Goal: Transaction & Acquisition: Purchase product/service

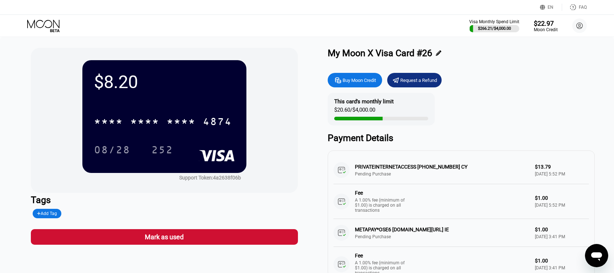
click at [40, 15] on div "Visa Monthly Spend Limit $266.21 / $4,000.00 $22.97 Moon Credit lchicco4.4@gmai…" at bounding box center [307, 26] width 614 height 22
click at [48, 29] on icon at bounding box center [44, 26] width 34 height 13
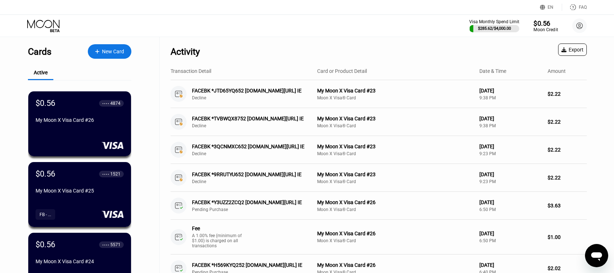
click at [539, 24] on div "$0.56" at bounding box center [545, 23] width 24 height 8
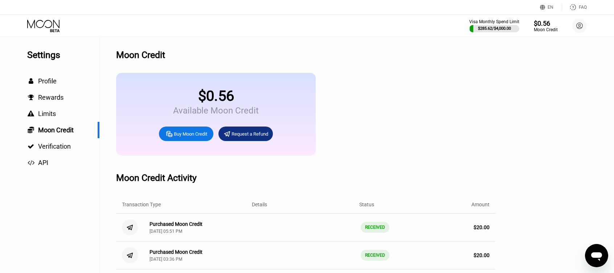
click at [188, 137] on div "Buy Moon Credit" at bounding box center [190, 134] width 33 height 6
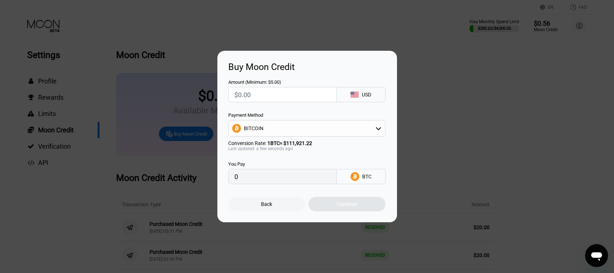
click at [280, 96] on input "text" at bounding box center [282, 94] width 96 height 15
type input "$30"
type input "0.00026805"
type input "$30"
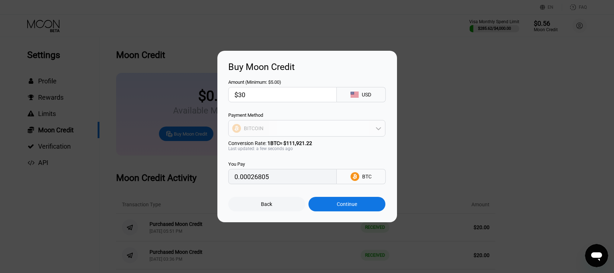
click at [308, 134] on div "BITCOIN" at bounding box center [307, 128] width 156 height 15
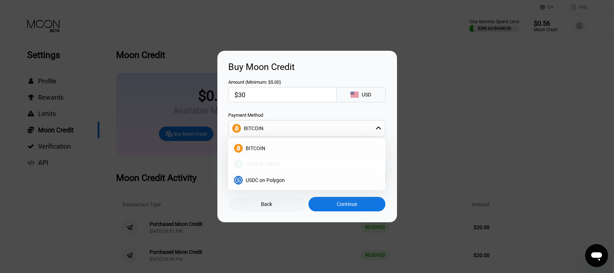
click at [268, 166] on span "USDT on TRON" at bounding box center [263, 164] width 34 height 6
type input "30.30"
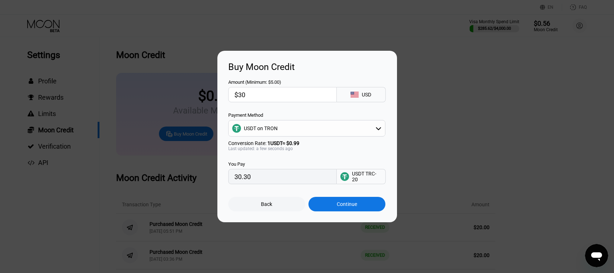
click at [346, 207] on div "Continue" at bounding box center [347, 204] width 20 height 6
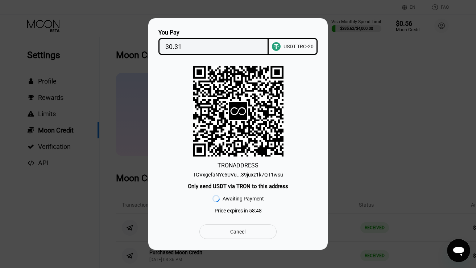
click at [260, 177] on div "TGVxgcfaNYc5UVu...39juxz1k7QT1wsu" at bounding box center [238, 175] width 90 height 6
click at [167, 41] on input "30.31" at bounding box center [213, 46] width 97 height 15
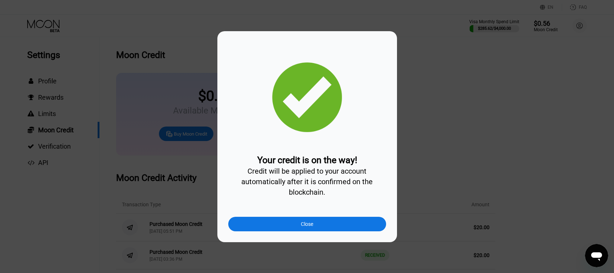
click at [327, 228] on div "Close" at bounding box center [307, 224] width 158 height 15
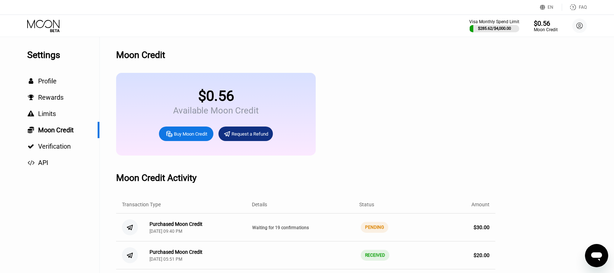
click at [47, 31] on icon at bounding box center [44, 26] width 34 height 13
